Goal: Information Seeking & Learning: Learn about a topic

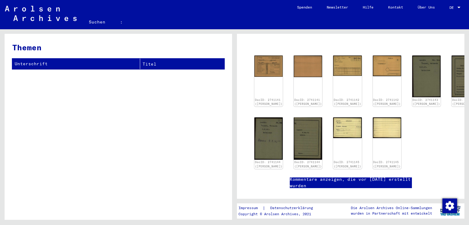
scroll to position [31, 0]
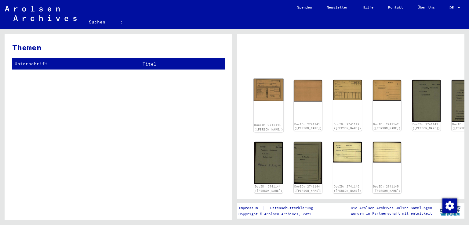
click at [266, 92] on img at bounding box center [269, 90] width 30 height 22
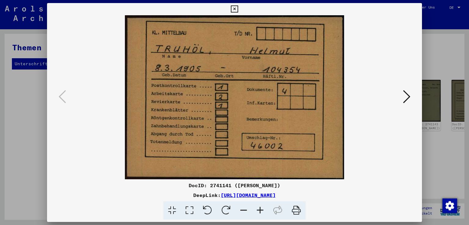
click at [408, 96] on icon at bounding box center [406, 96] width 7 height 15
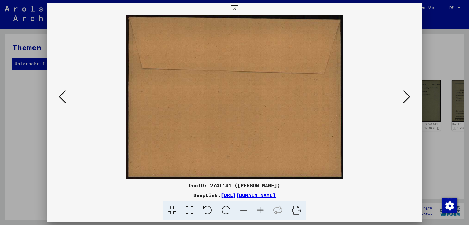
click at [408, 96] on icon at bounding box center [406, 96] width 7 height 15
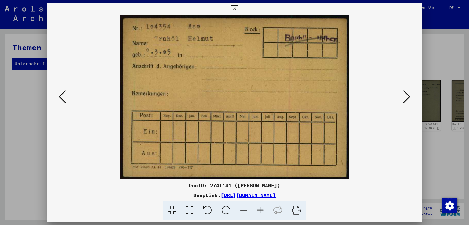
click at [408, 96] on icon at bounding box center [406, 96] width 7 height 15
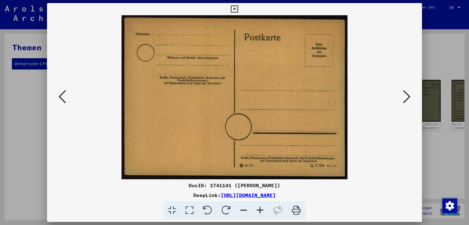
click at [408, 96] on icon at bounding box center [406, 96] width 7 height 15
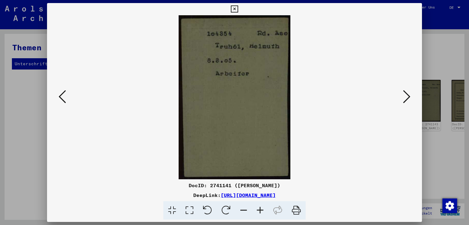
click at [408, 96] on icon at bounding box center [406, 96] width 7 height 15
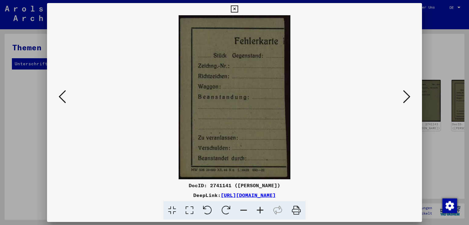
click at [408, 96] on icon at bounding box center [406, 96] width 7 height 15
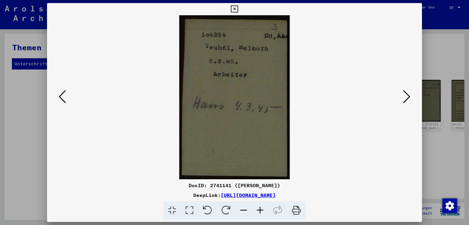
click at [408, 96] on icon at bounding box center [406, 96] width 7 height 15
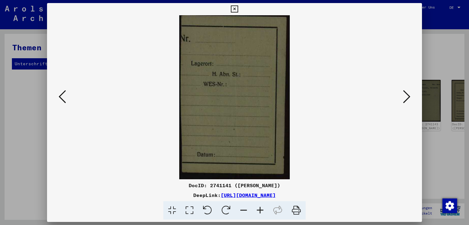
click at [408, 96] on icon at bounding box center [406, 96] width 7 height 15
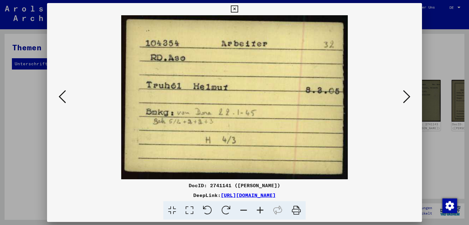
click at [408, 95] on icon at bounding box center [406, 96] width 7 height 15
